Goal: Task Accomplishment & Management: Manage account settings

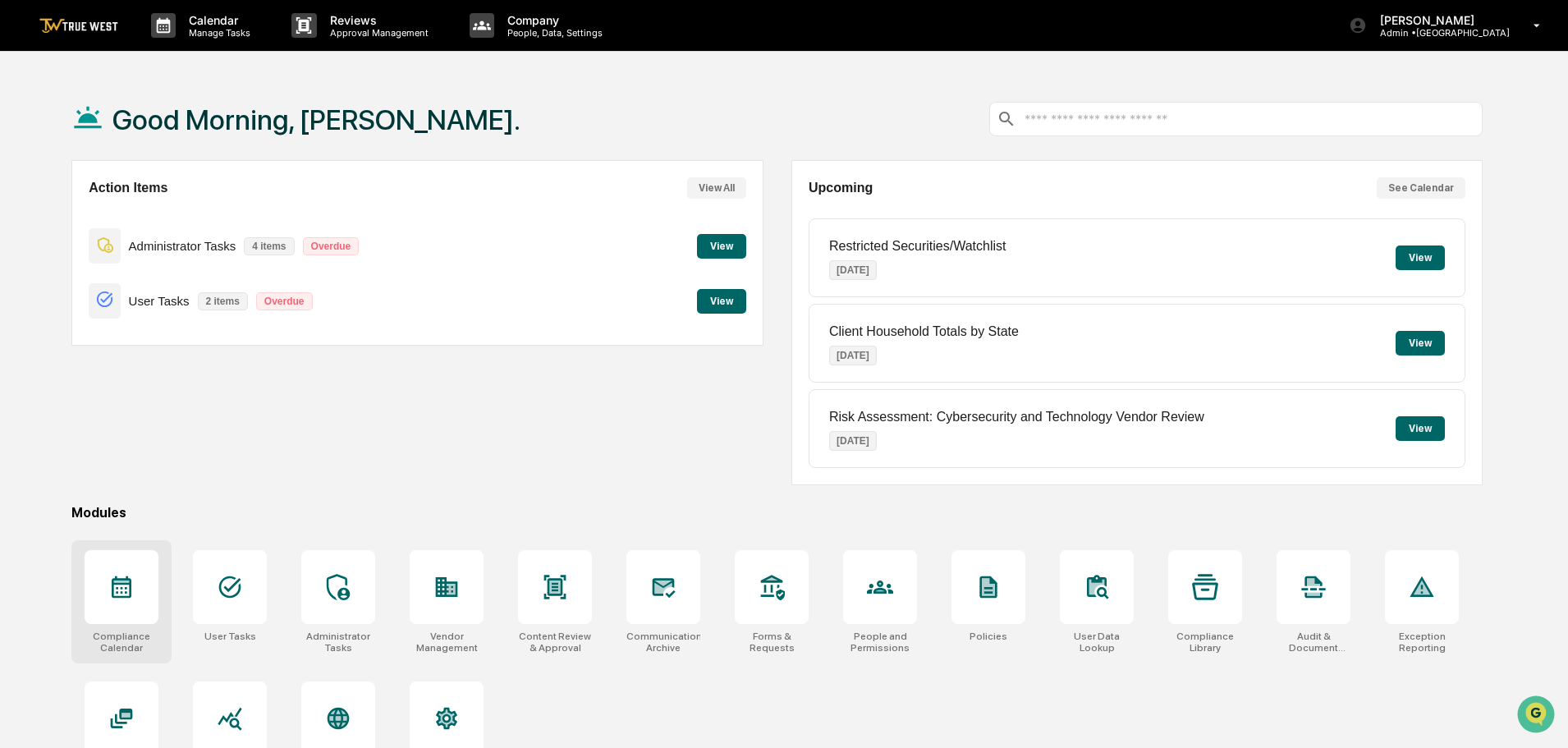
click at [105, 583] on div at bounding box center [121, 586] width 73 height 74
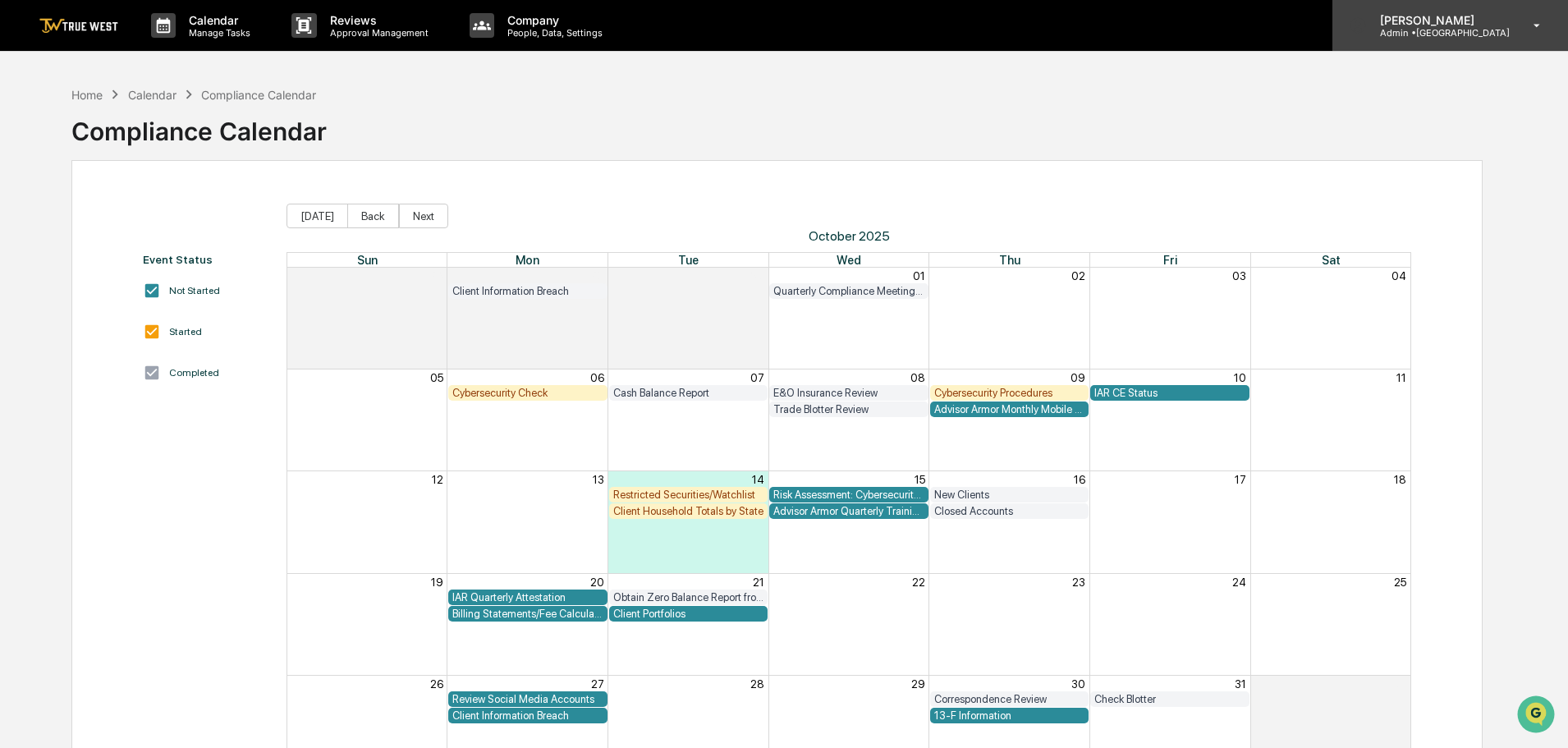
click at [1456, 22] on p "[PERSON_NAME]" at bounding box center [1437, 20] width 143 height 14
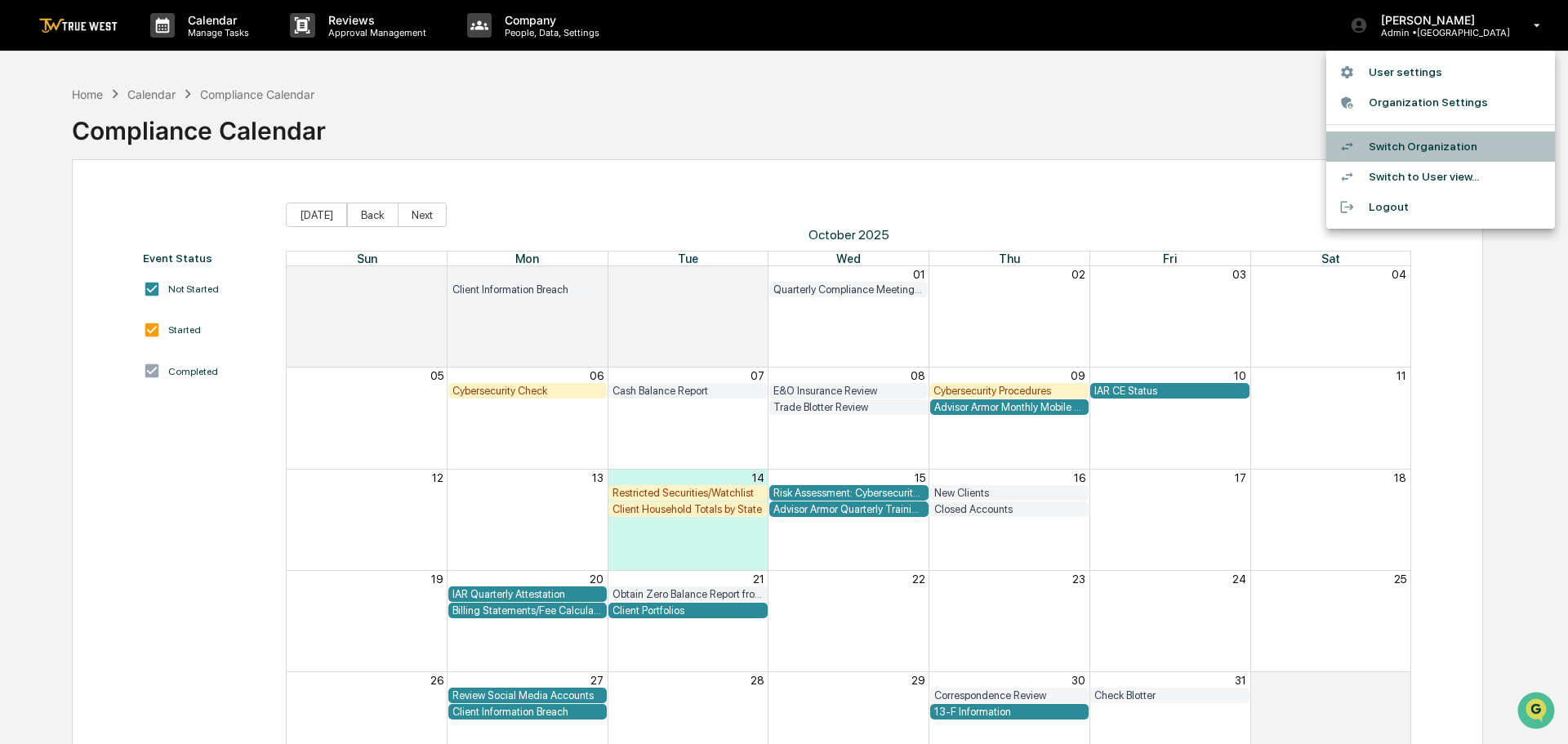
click at [1432, 147] on li "Switch Organization" at bounding box center [1441, 146] width 229 height 30
